Goal: Find specific page/section: Find specific page/section

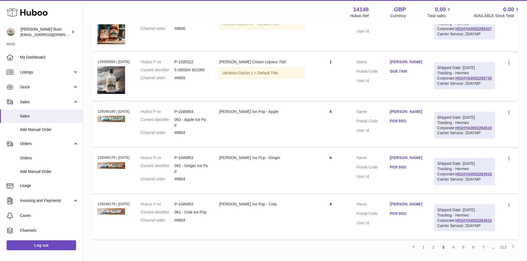
click at [292, 18] on div "Menu Huboo 14148 Huboo Ref GBP Currency 0.00 Total sales 0.00 AVAILABLE Stock T…" at bounding box center [305, 12] width 431 height 13
click at [27, 84] on link "Stock" at bounding box center [41, 87] width 83 height 15
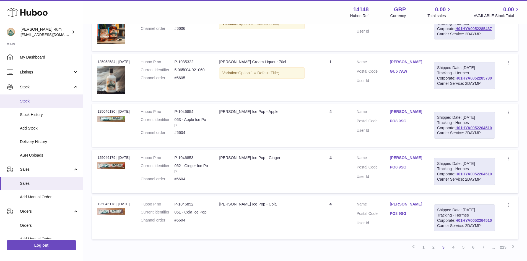
click at [34, 99] on span "Stock" at bounding box center [49, 101] width 59 height 5
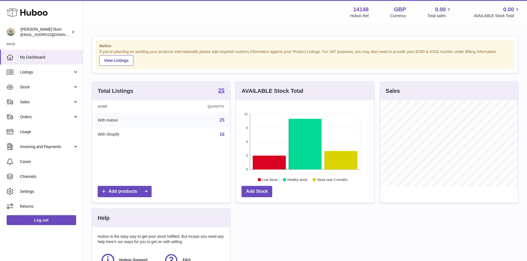
scroll to position [86, 138]
click at [384, 227] on div "Total Listings 25 Name Quantity With Huboo 25 With Shopify 16 Add products AVAI…" at bounding box center [305, 193] width 432 height 222
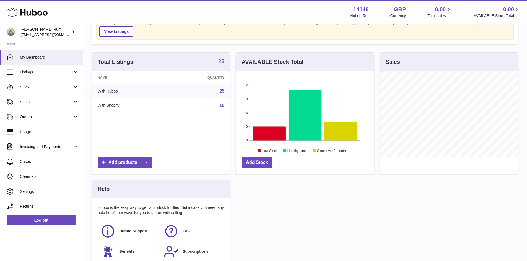
scroll to position [86, 0]
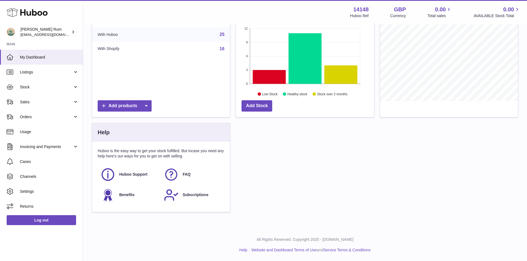
click at [404, 179] on div "Total Listings 25 Name Quantity With Huboo 25 With Shopify 16 Add products AVAI…" at bounding box center [305, 107] width 432 height 222
click at [360, 143] on div "Total Listings 25 Name Quantity With Huboo 25 With Shopify 16 Add products AVAI…" at bounding box center [305, 107] width 432 height 222
click at [371, 184] on div "Total Listings 25 Name Quantity With Huboo 25 With Shopify 16 Add products AVAI…" at bounding box center [305, 107] width 432 height 222
